Goal: Navigation & Orientation: Find specific page/section

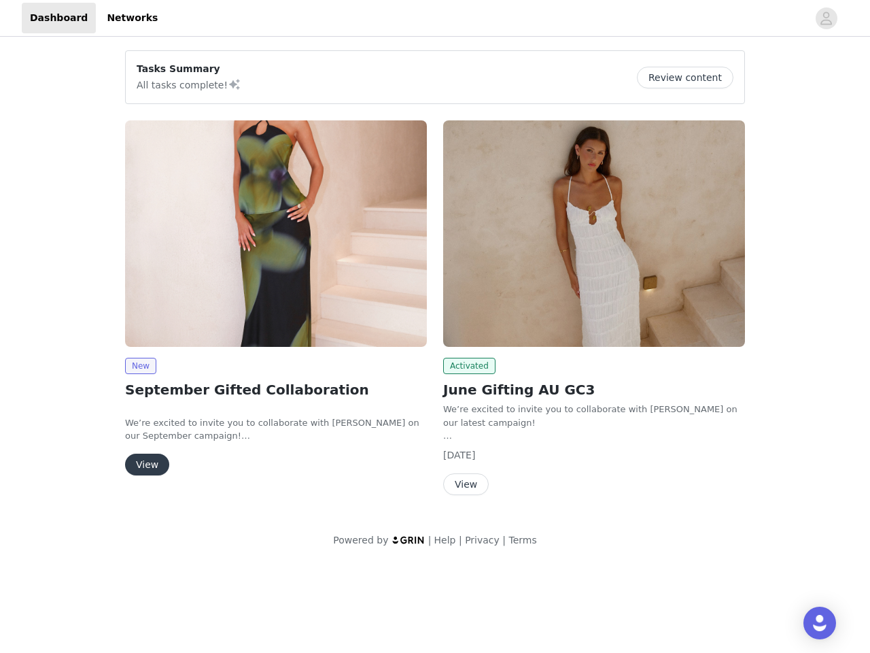
click at [435, 281] on div "Activated June Gifting AU GC3 We’re excited to invite you to collaborate with […" at bounding box center [594, 310] width 318 height 396
click at [435, 18] on div at bounding box center [487, 18] width 642 height 31
click at [827, 18] on icon "avatar" at bounding box center [826, 18] width 13 height 22
click at [690, 77] on div "Tasks Summary All tasks complete! Review content New September Gifted Collabora…" at bounding box center [435, 301] width 870 height 524
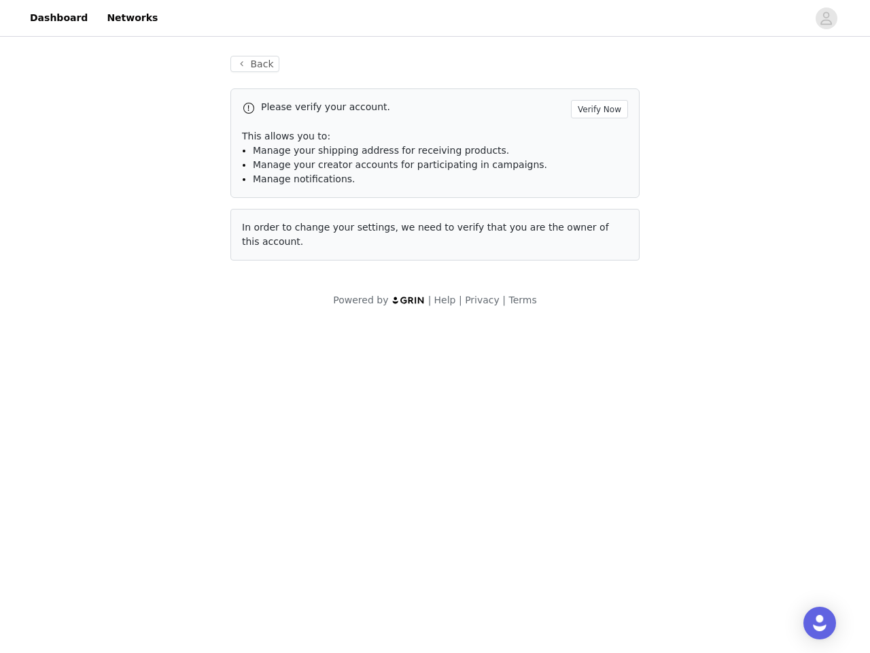
click at [276, 233] on span "In order to change your settings, we need to verify that you are the owner of t…" at bounding box center [425, 234] width 367 height 25
click at [140, 366] on body "Dashboard Networks Back Please verify your account. Verify Now This allows you …" at bounding box center [435, 326] width 870 height 653
click at [146, 464] on body "Dashboard Networks Back Please verify your account. Verify Now This allows you …" at bounding box center [435, 326] width 870 height 653
click at [594, 233] on span "In order to change your settings, we need to verify that you are the owner of t…" at bounding box center [425, 234] width 367 height 25
click at [467, 366] on body "Dashboard Networks Back Please verify your account. Verify Now This allows you …" at bounding box center [435, 326] width 870 height 653
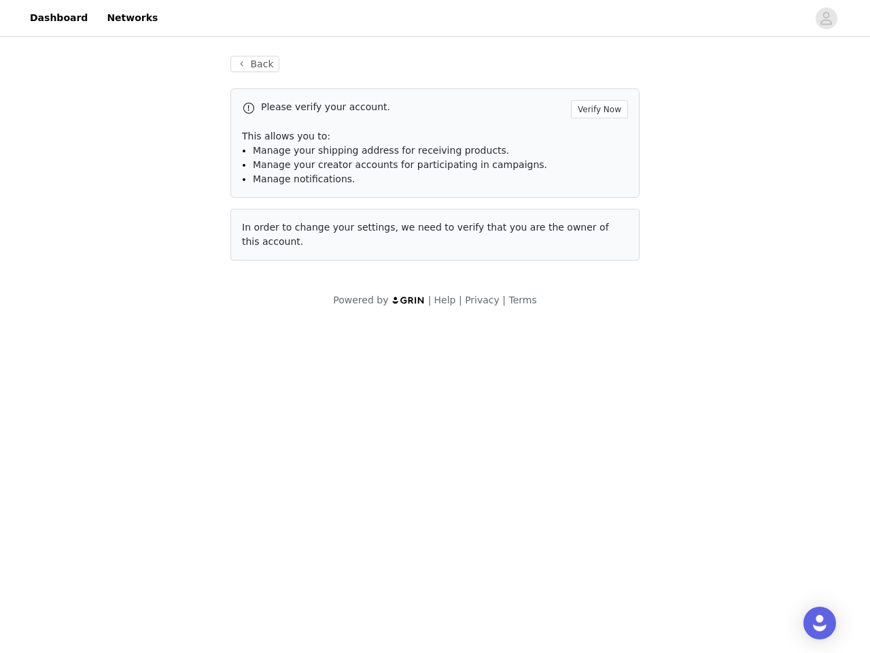
click at [465, 484] on body "Dashboard Networks Back Please verify your account. Verify Now This allows you …" at bounding box center [435, 326] width 870 height 653
